Goal: Navigation & Orientation: Find specific page/section

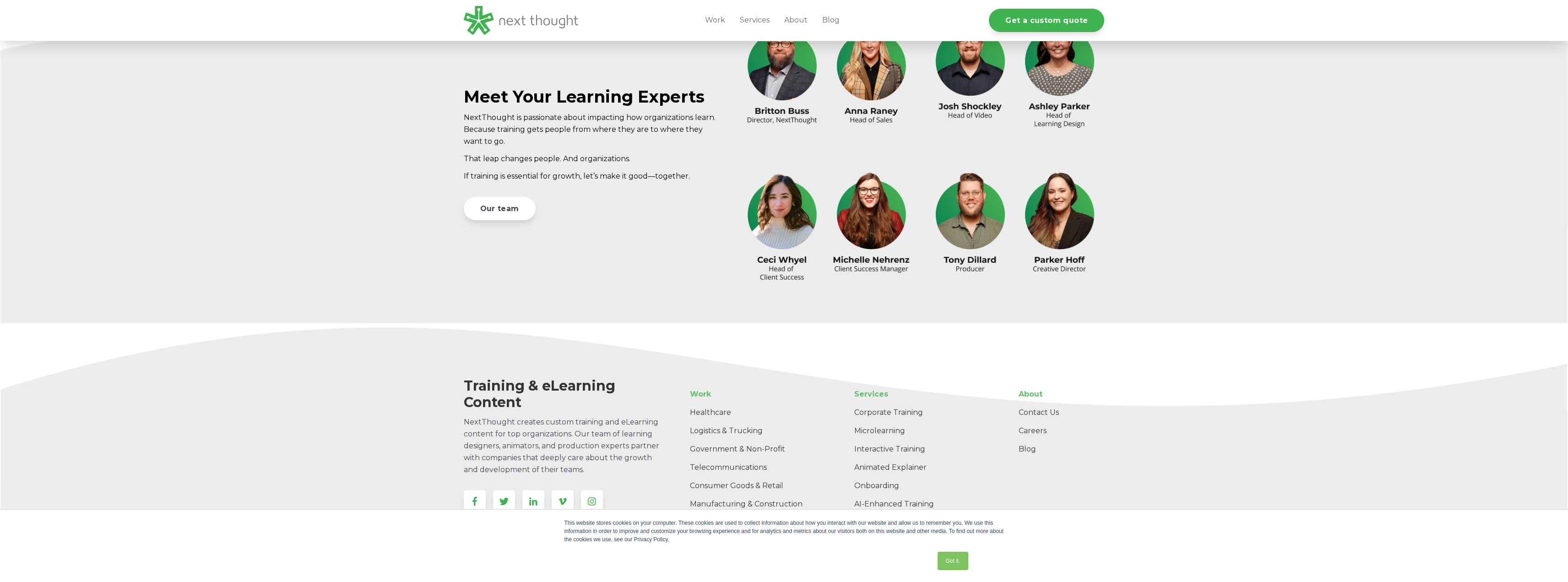
scroll to position [2758, 0]
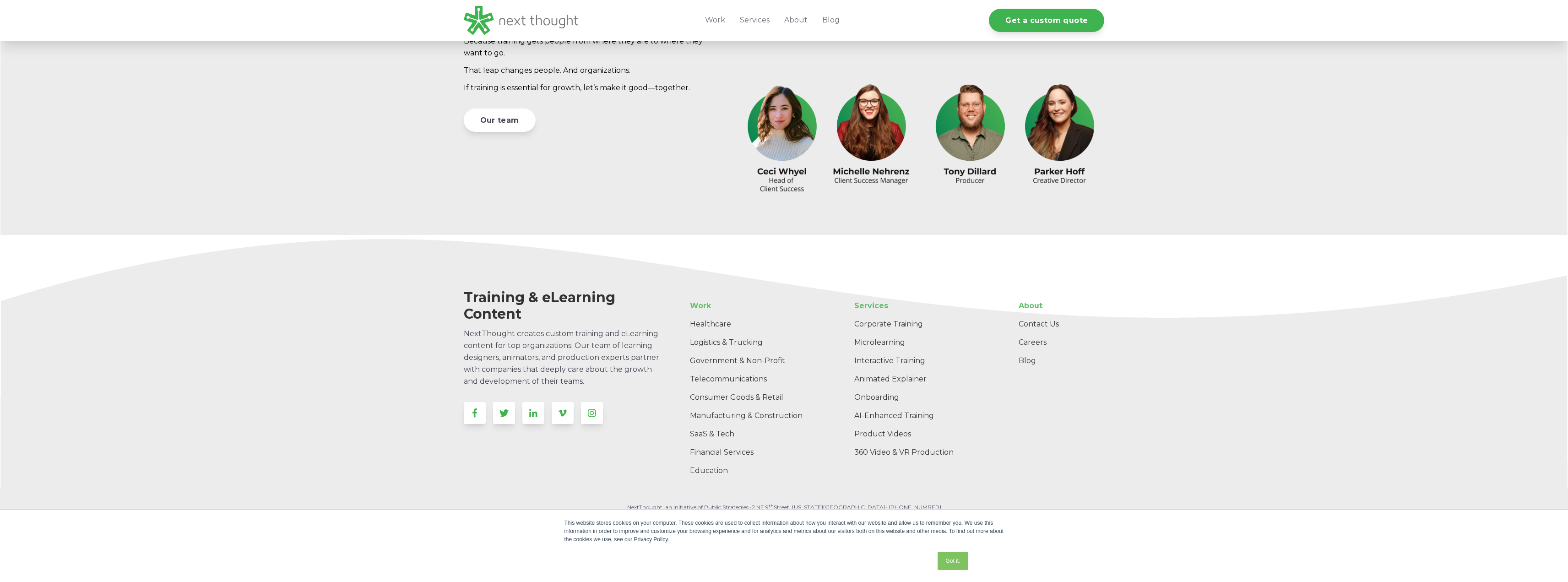
drag, startPoint x: 949, startPoint y: 554, endPoint x: 955, endPoint y: 549, distance: 7.8
click at [949, 554] on link "Got it." at bounding box center [953, 561] width 30 height 19
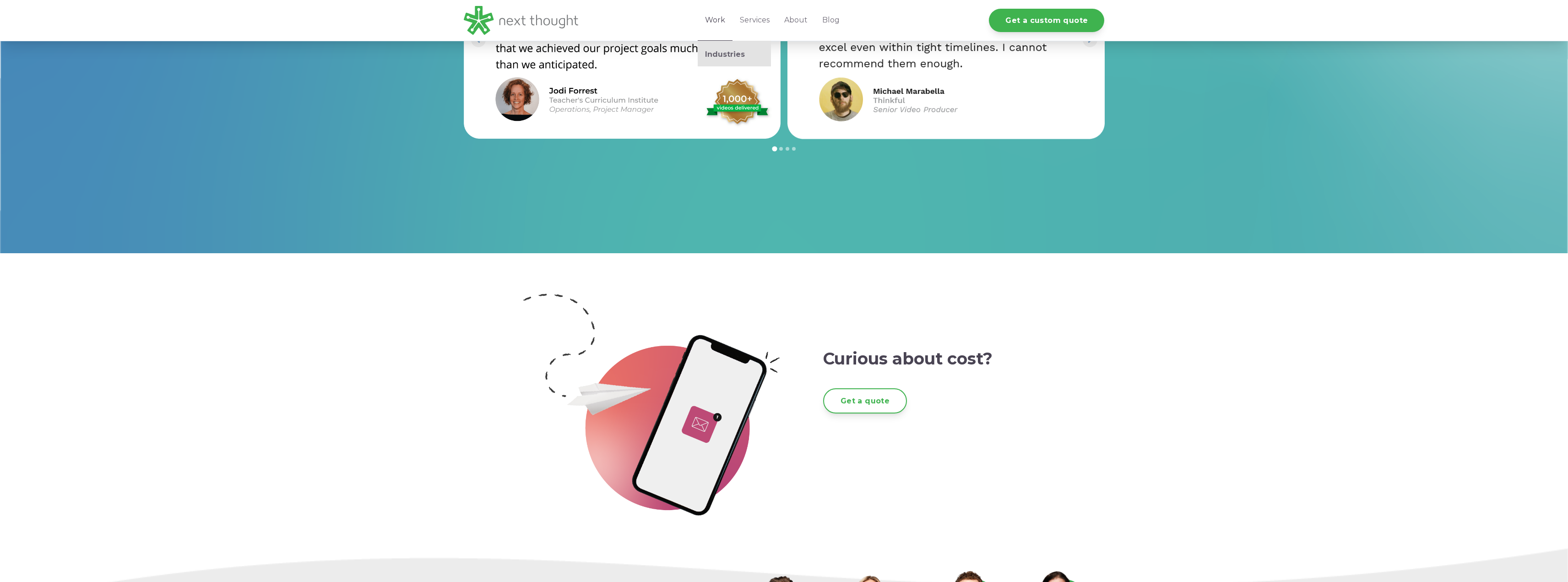
scroll to position [2118, 0]
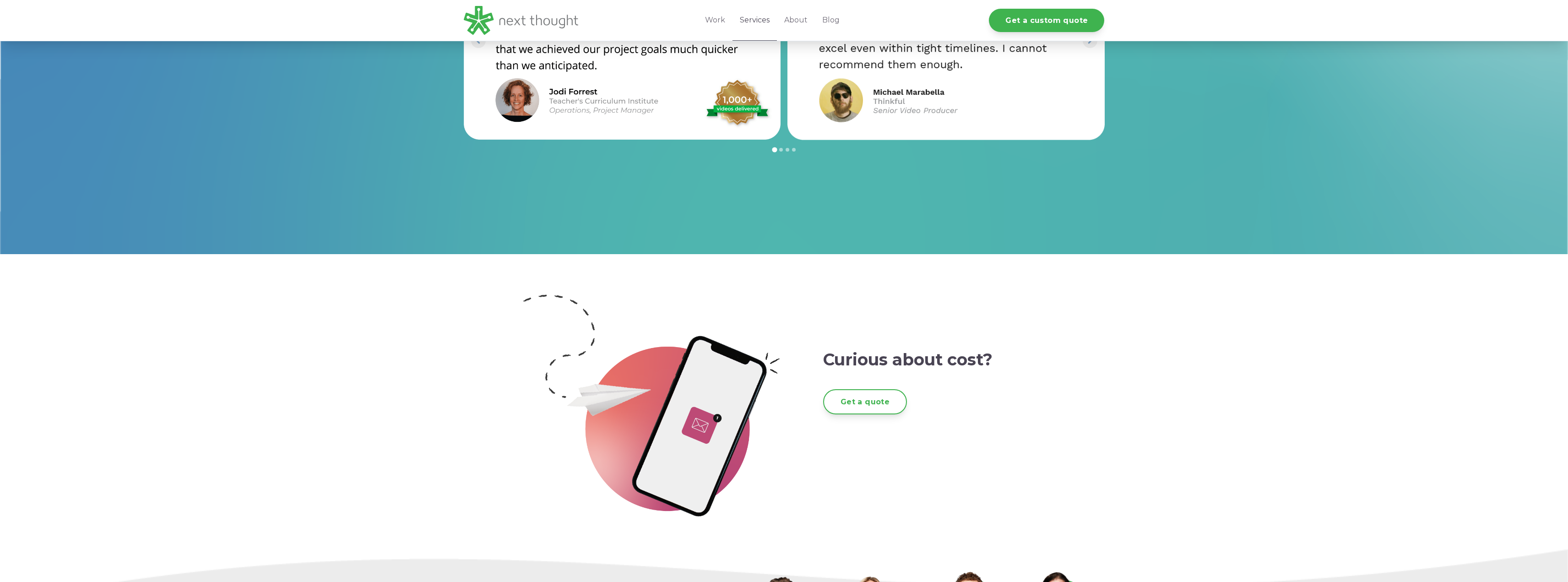
click at [755, 20] on link "Services" at bounding box center [755, 20] width 45 height 41
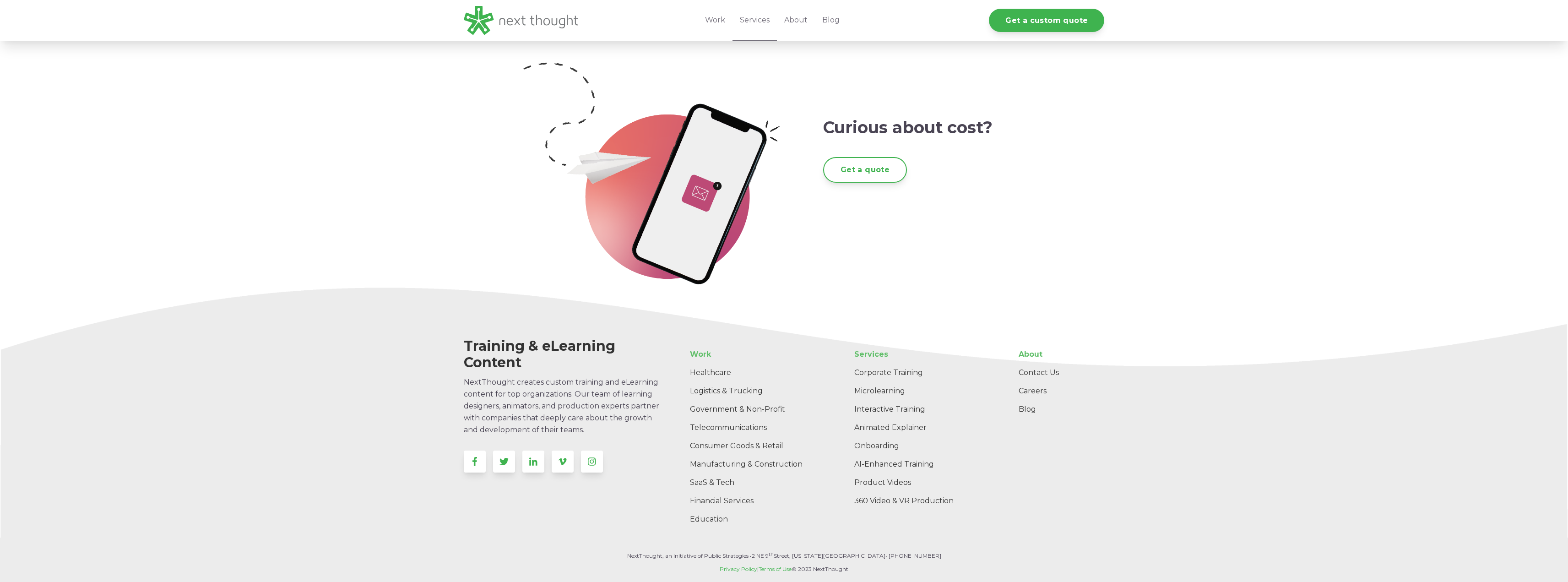
scroll to position [1651, 0]
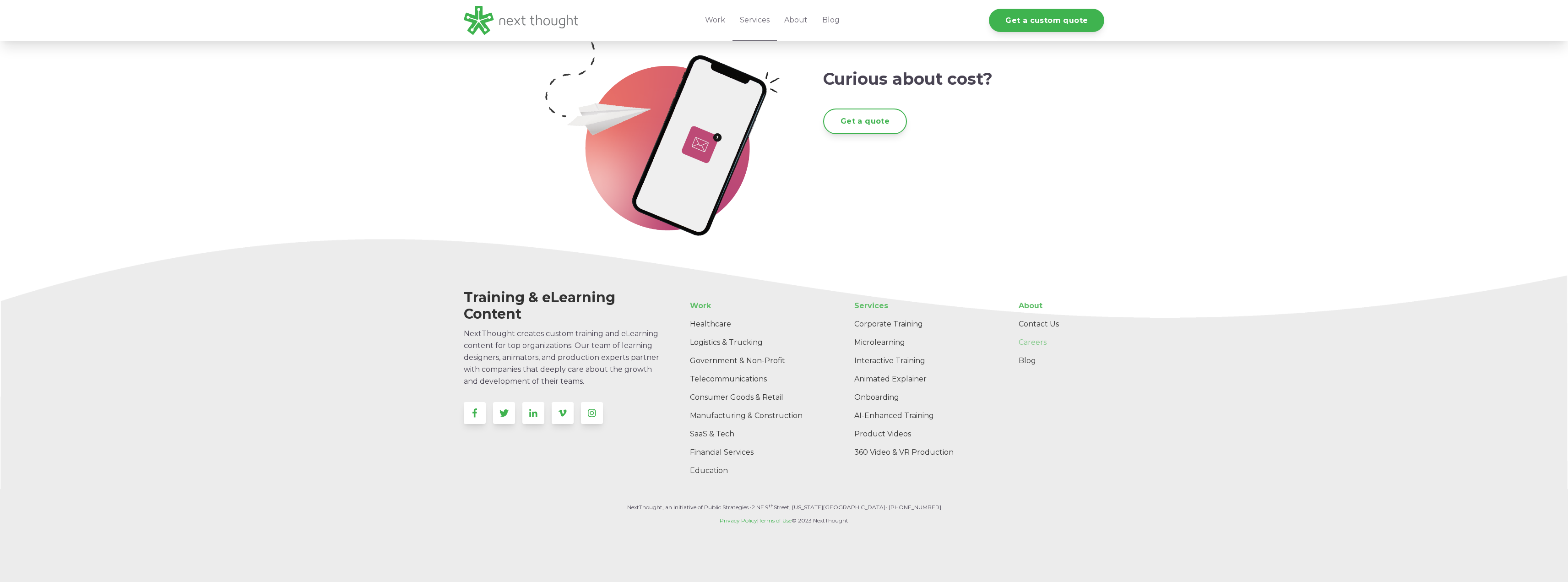
click at [1034, 342] on link "Careers" at bounding box center [1058, 342] width 93 height 19
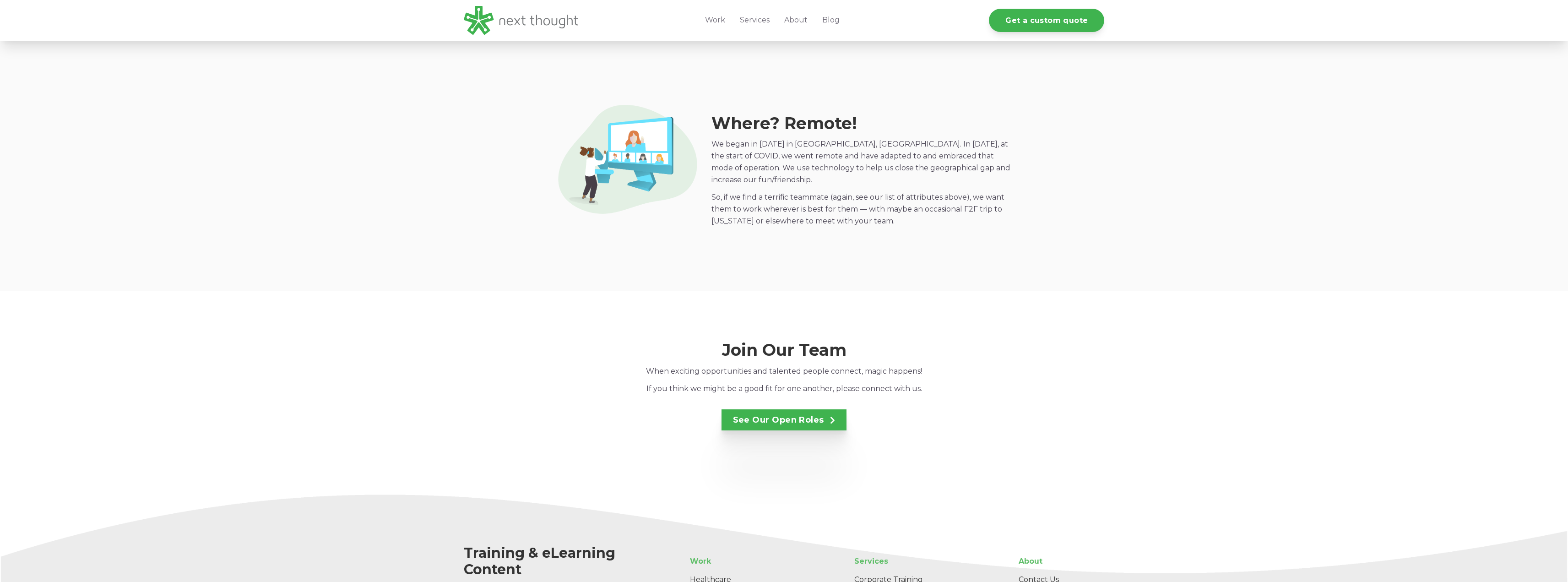
scroll to position [1465, 0]
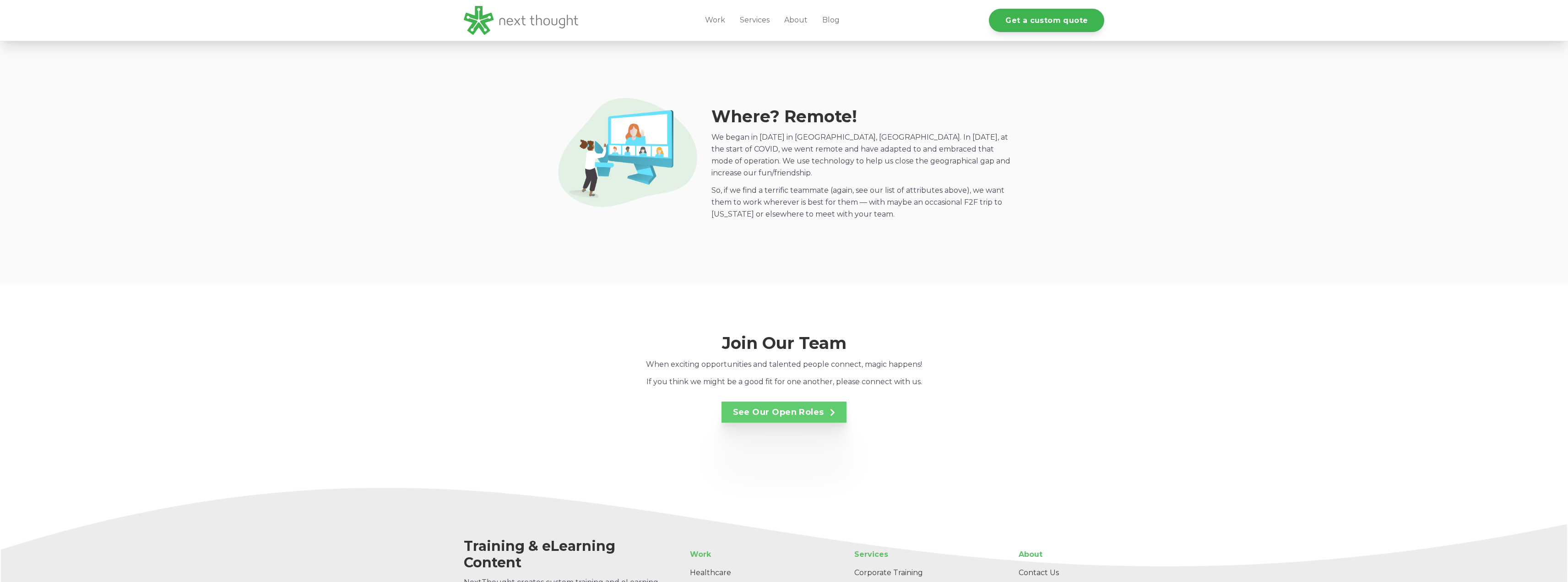
click at [793, 405] on link "See Our Open Roles" at bounding box center [784, 412] width 126 height 21
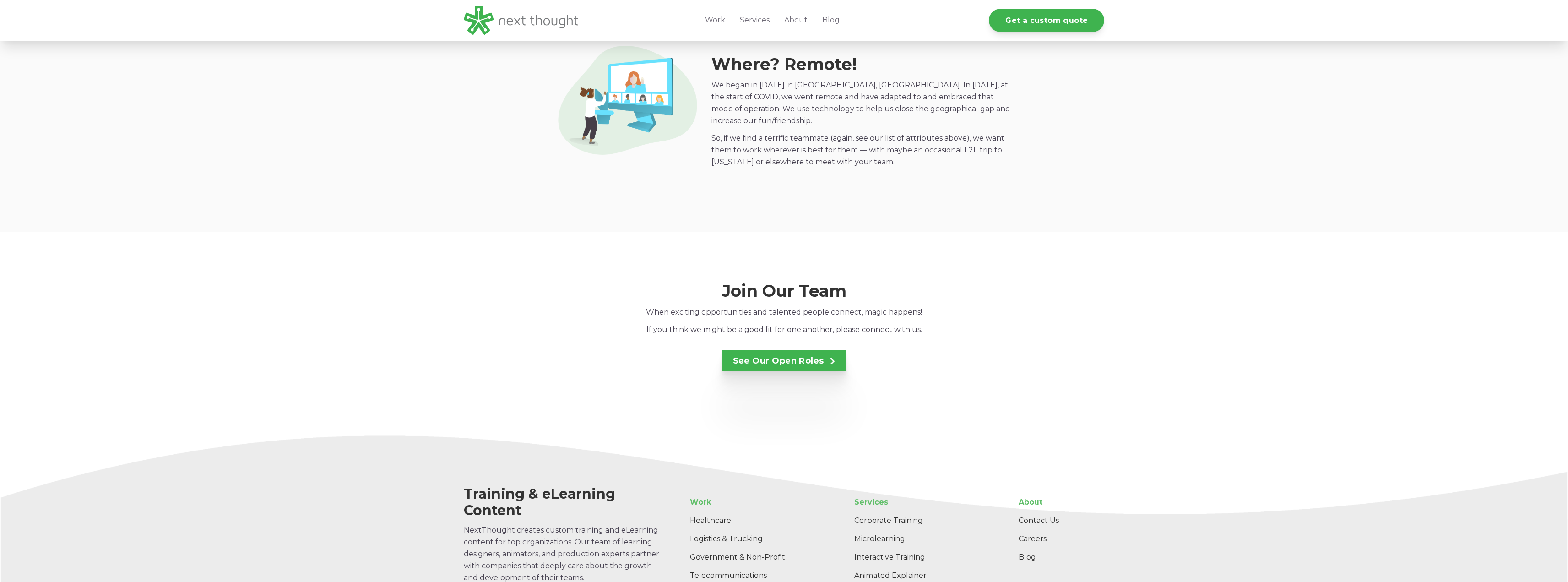
scroll to position [1648, 0]
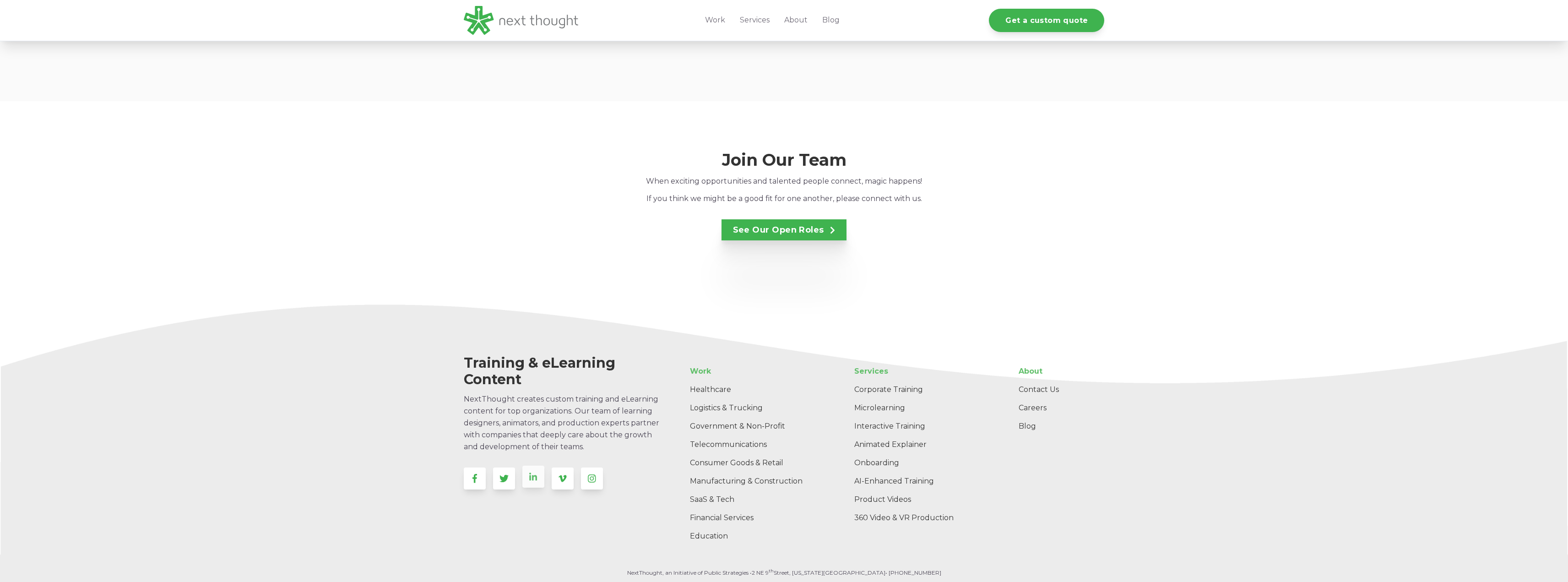
click at [533, 472] on icon at bounding box center [533, 476] width 8 height 8
